Goal: Task Accomplishment & Management: Use online tool/utility

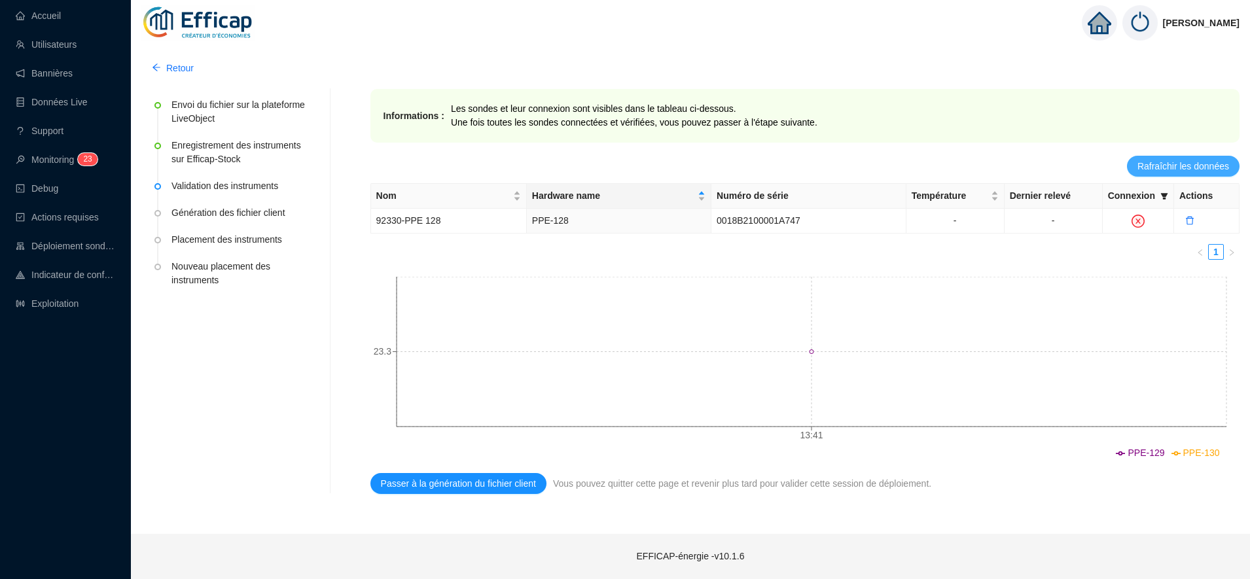
click at [1185, 164] on span "Rafraîchir les données" at bounding box center [1183, 167] width 92 height 14
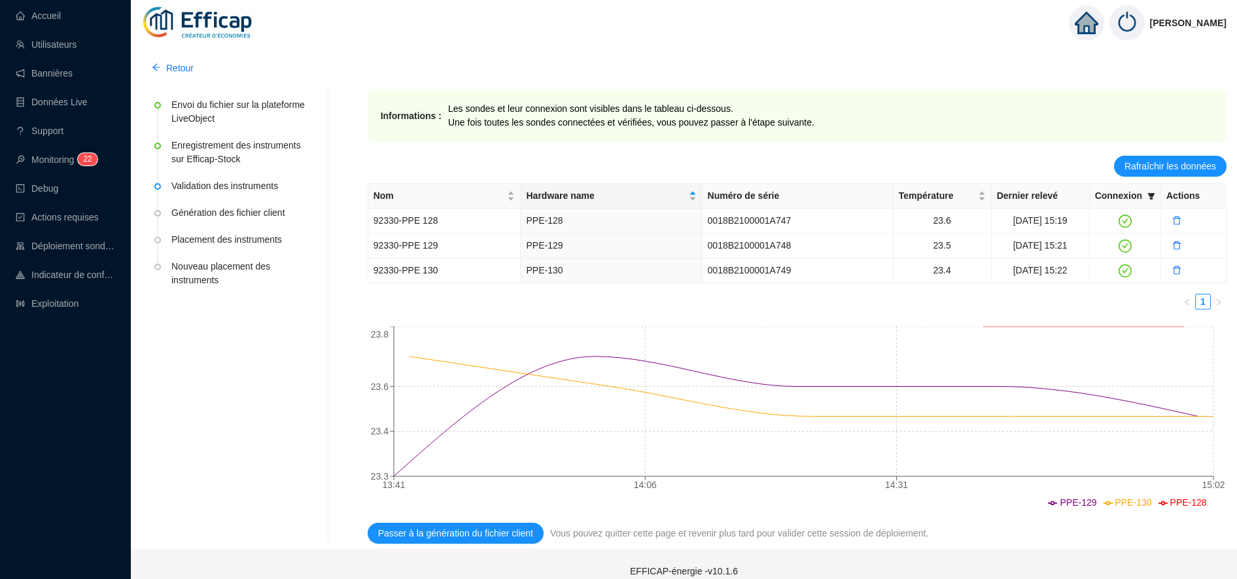
click at [1020, 71] on div "Retour" at bounding box center [683, 68] width 1085 height 21
click at [493, 527] on span "Passer à la génération du fichier client" at bounding box center [455, 534] width 155 height 14
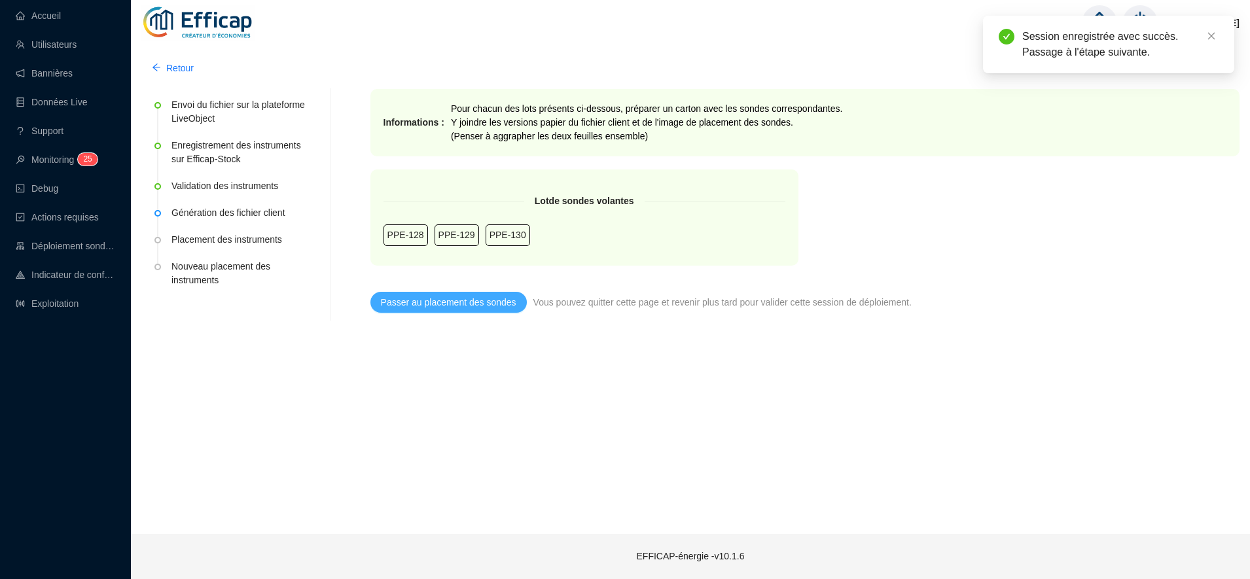
click at [471, 311] on button "Passer au placement des sondes" at bounding box center [448, 302] width 156 height 21
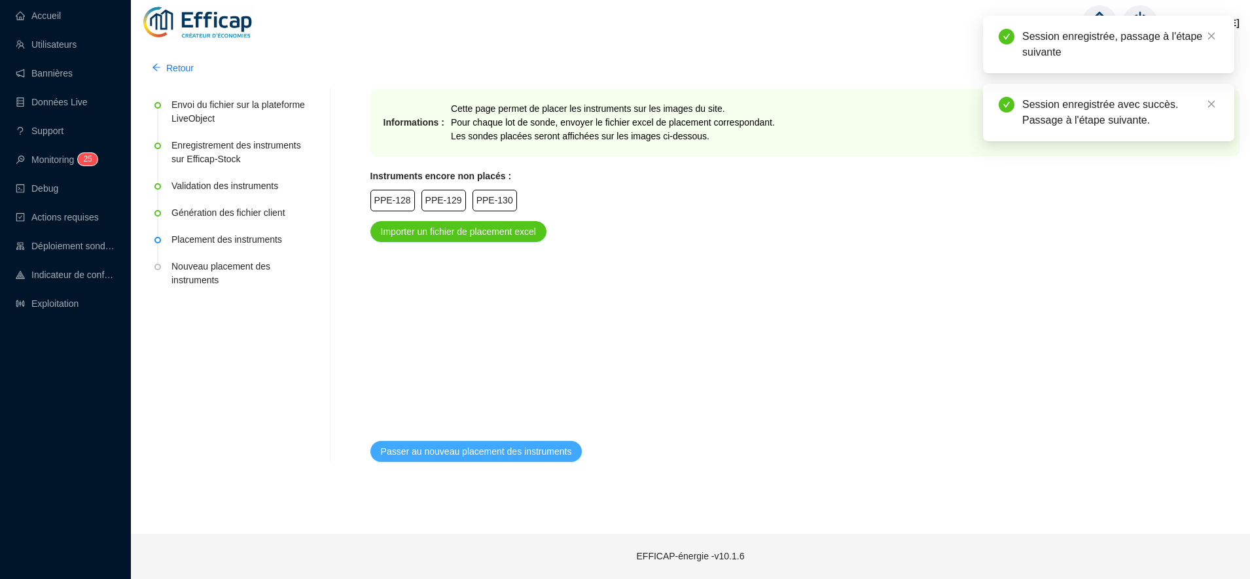
click at [479, 455] on span "Passer au nouveau placement des instruments" at bounding box center [476, 452] width 191 height 14
